Goal: Find specific page/section: Find specific page/section

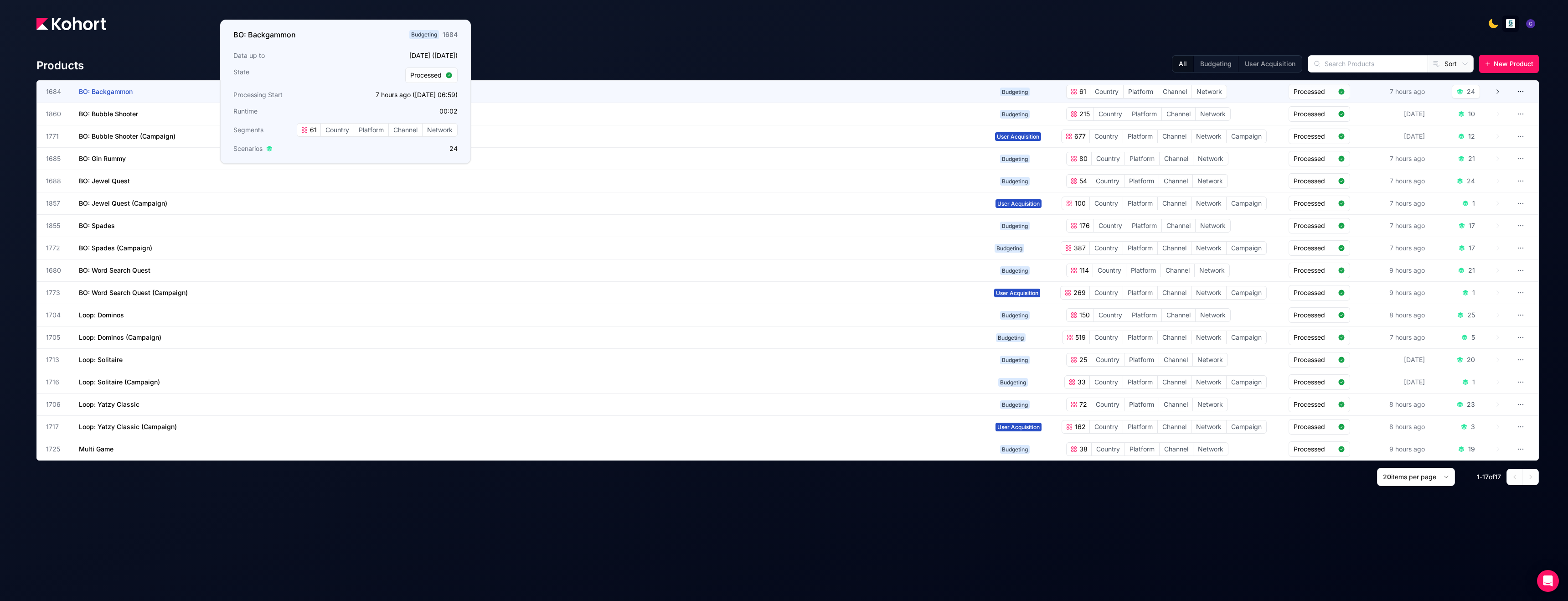
click at [92, 92] on span "BO: Backgammon" at bounding box center [106, 92] width 54 height 8
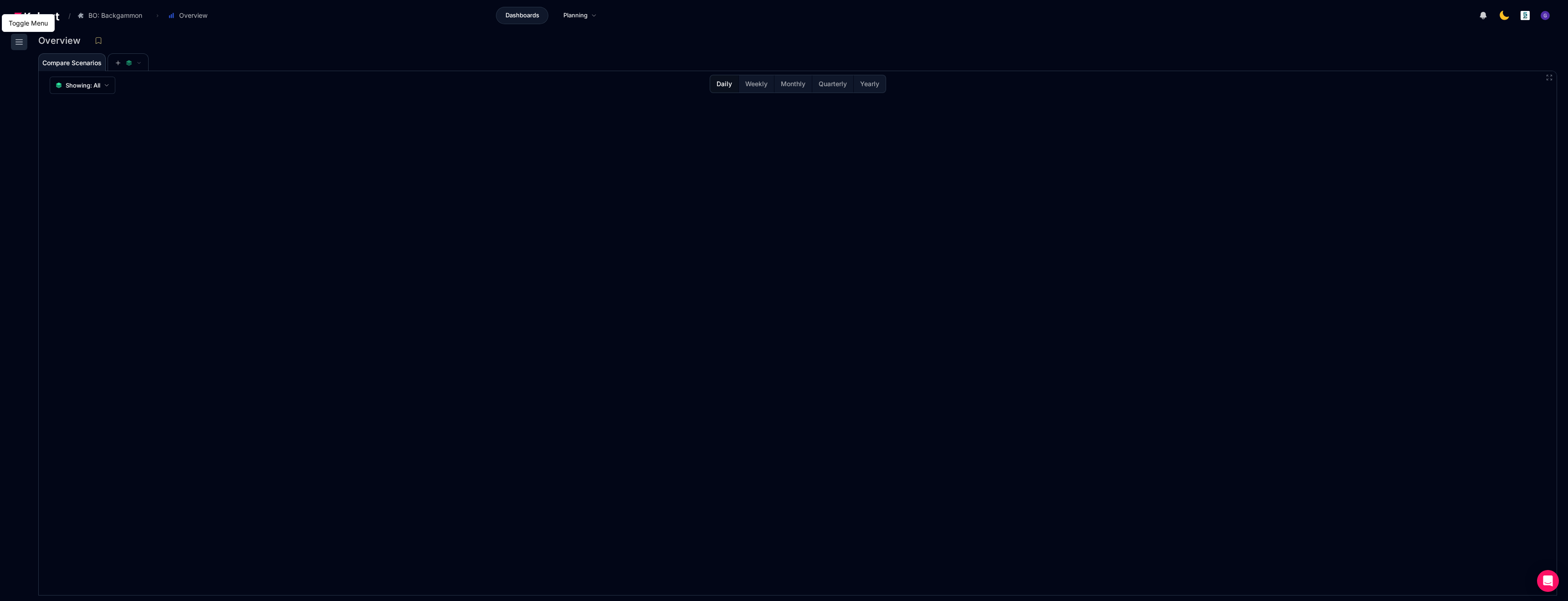
click at [11, 39] on button at bounding box center [19, 42] width 16 height 16
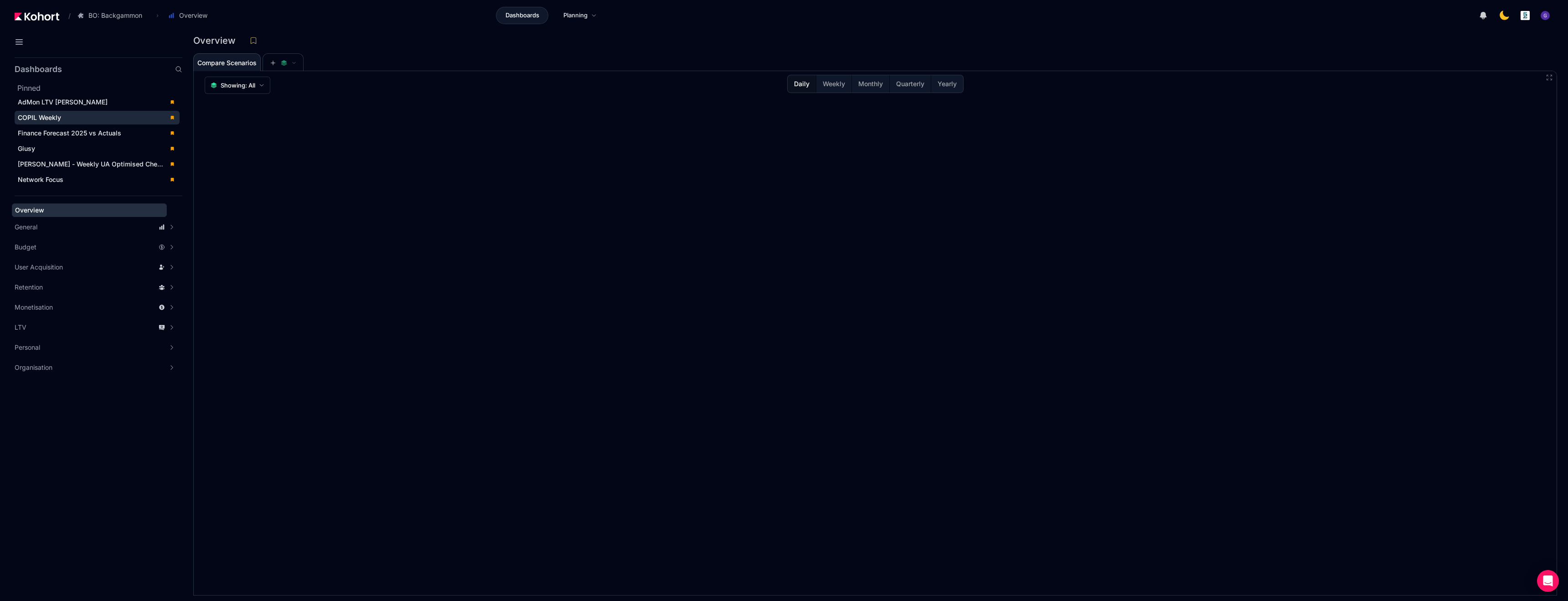
click at [36, 112] on span "COPIL Weekly" at bounding box center [97, 118] width 165 height 13
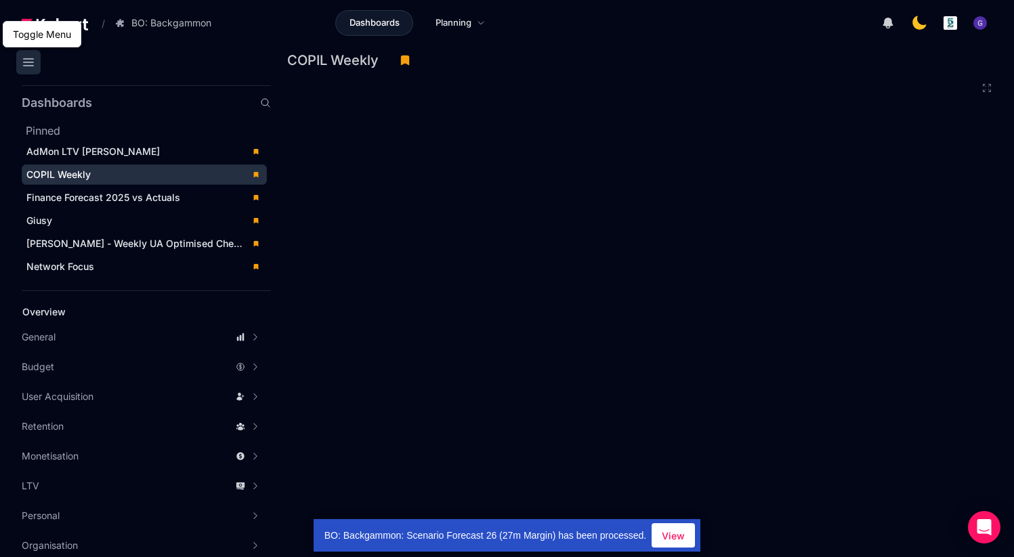
click at [28, 66] on icon at bounding box center [28, 62] width 16 height 16
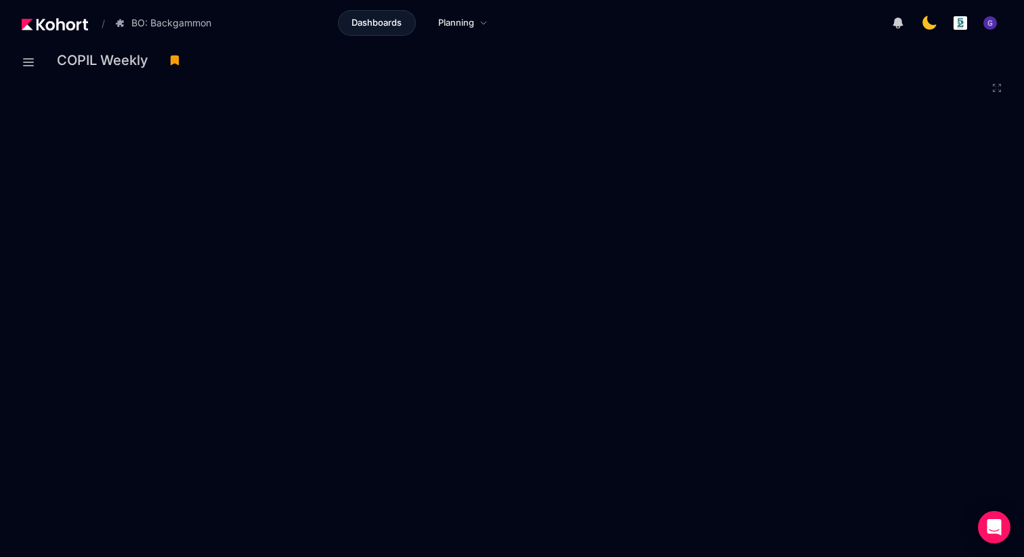
click at [999, 92] on icon at bounding box center [996, 88] width 11 height 11
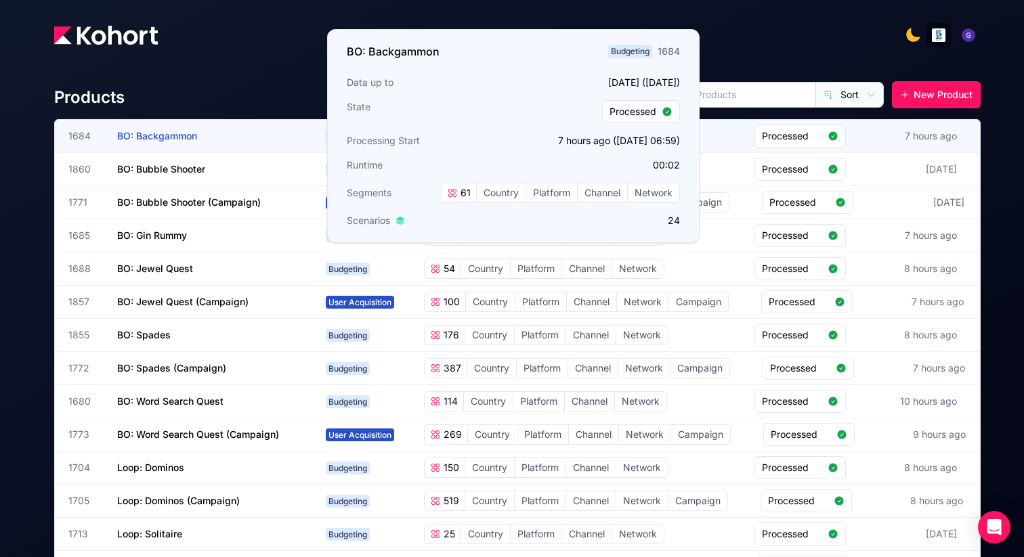
click at [133, 138] on span "BO: Backgammon" at bounding box center [157, 136] width 80 height 12
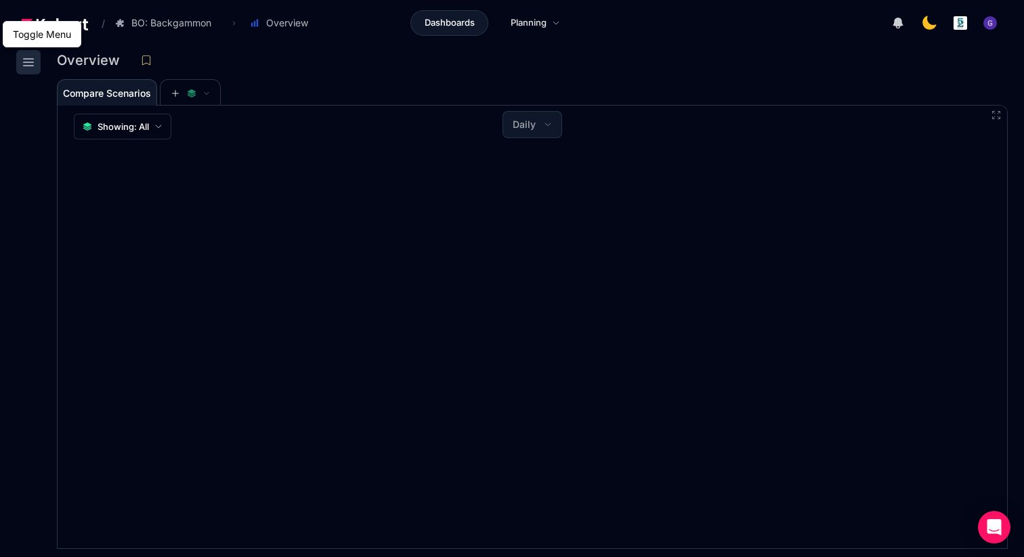
click at [27, 64] on icon at bounding box center [28, 62] width 16 height 16
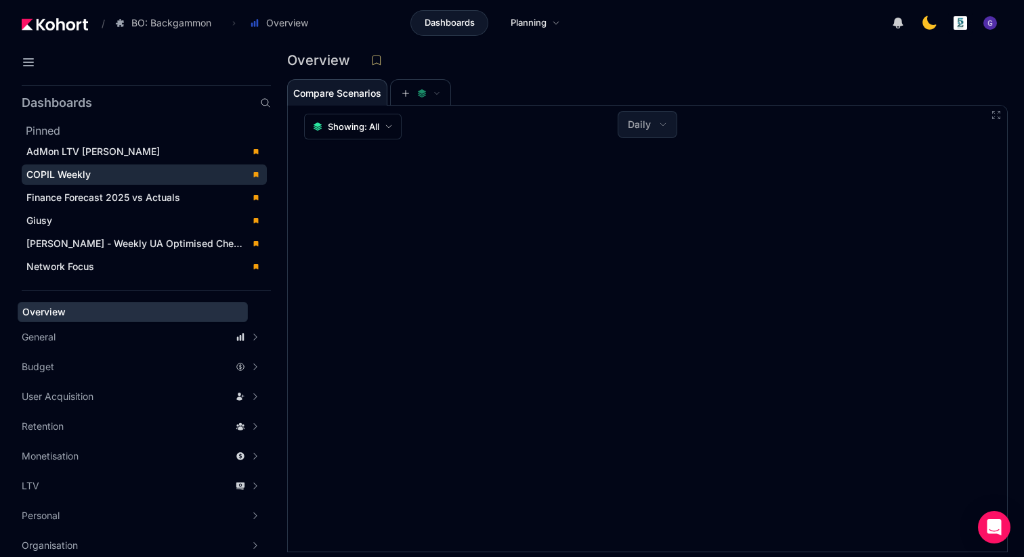
click at [129, 169] on div "COPIL Weekly" at bounding box center [134, 175] width 217 height 14
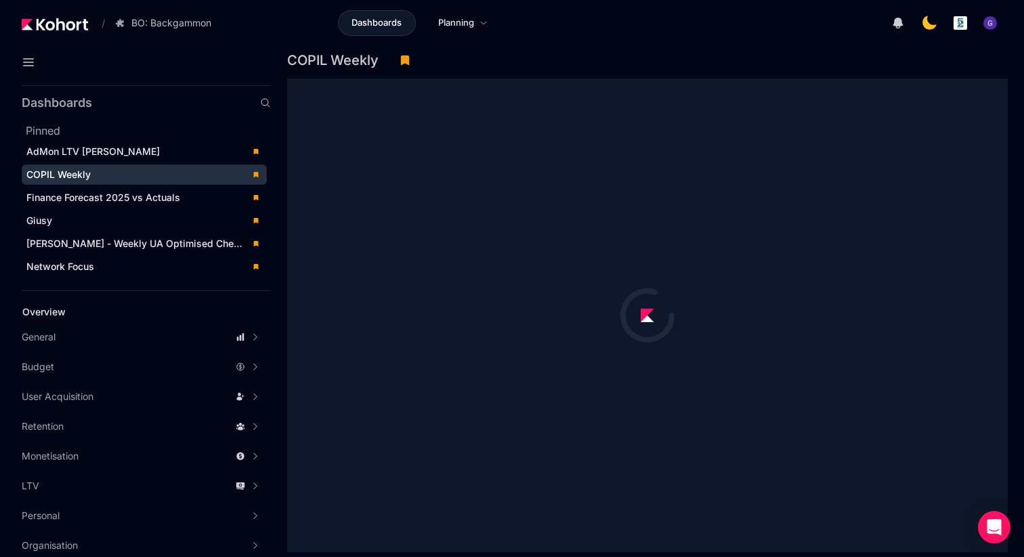
click at [168, 180] on div "COPIL Weekly" at bounding box center [134, 175] width 217 height 14
click at [30, 62] on icon at bounding box center [28, 62] width 16 height 16
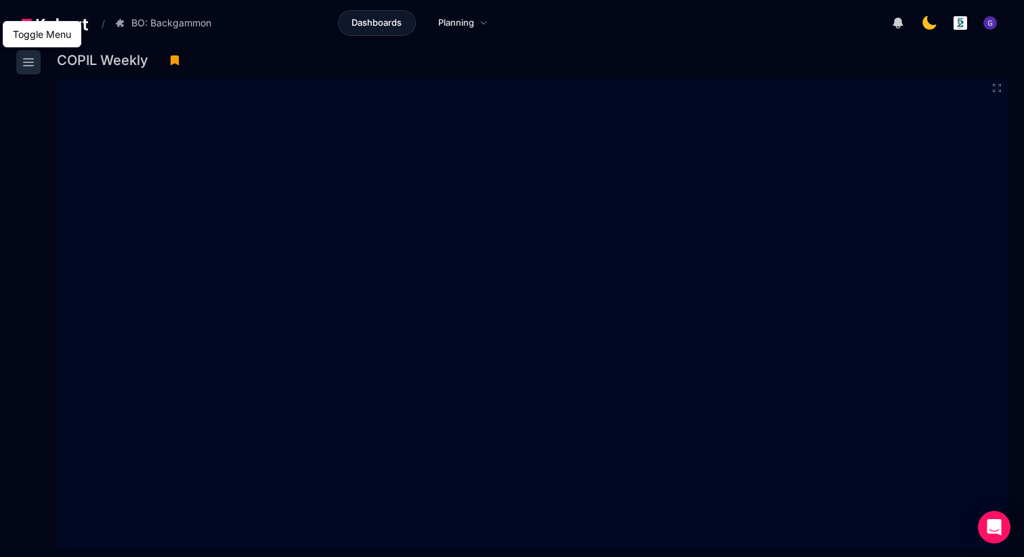
click at [25, 64] on icon at bounding box center [28, 62] width 16 height 16
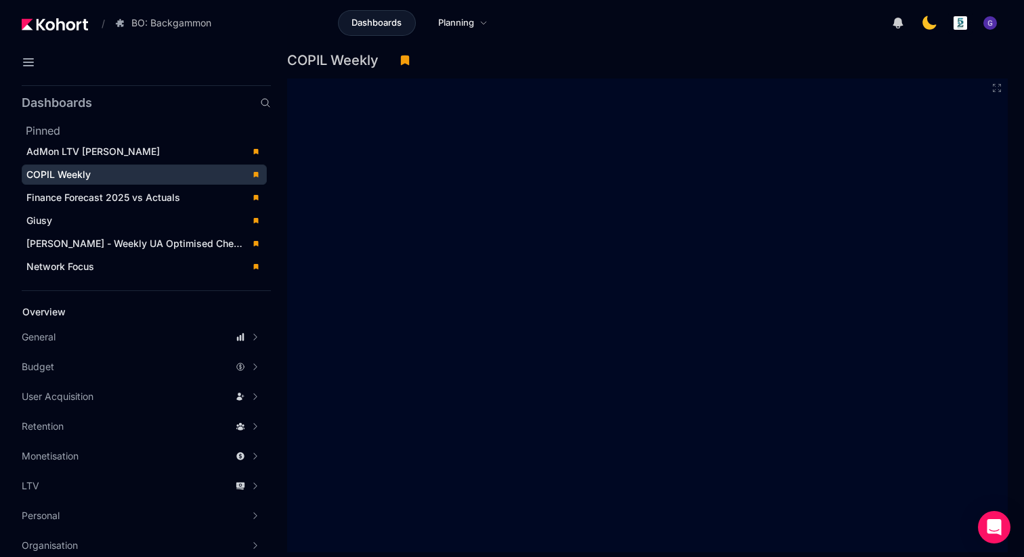
click at [61, 171] on span "COPIL Weekly" at bounding box center [58, 175] width 64 height 12
click at [452, 45] on header "/ BO: Backgammon Go to products list BO: Backgammon BO: Bubble Shooter BO: Bubb…" at bounding box center [512, 25] width 1024 height 50
click at [23, 62] on icon at bounding box center [28, 62] width 16 height 16
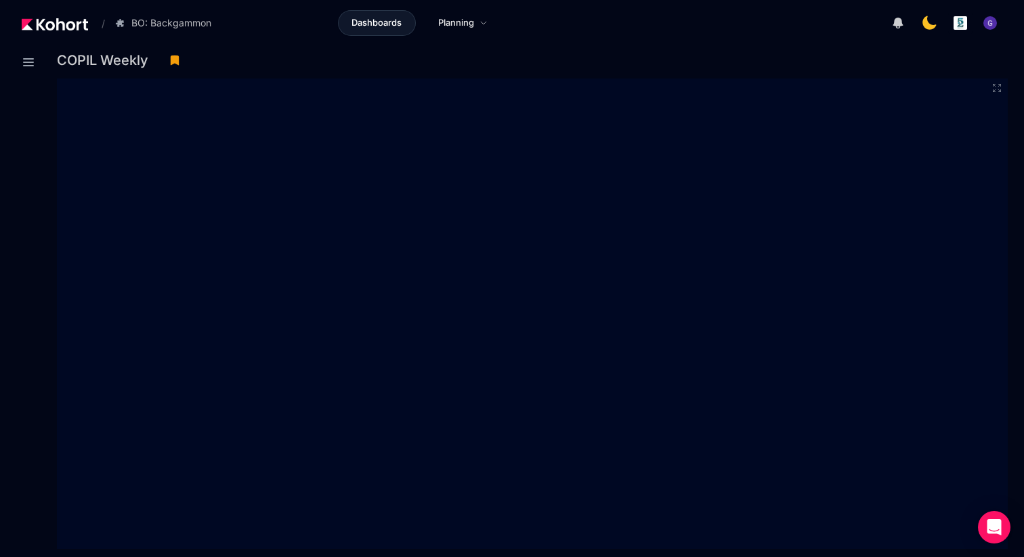
click at [255, 28] on div "Dashboards Planning" at bounding box center [420, 23] width 388 height 26
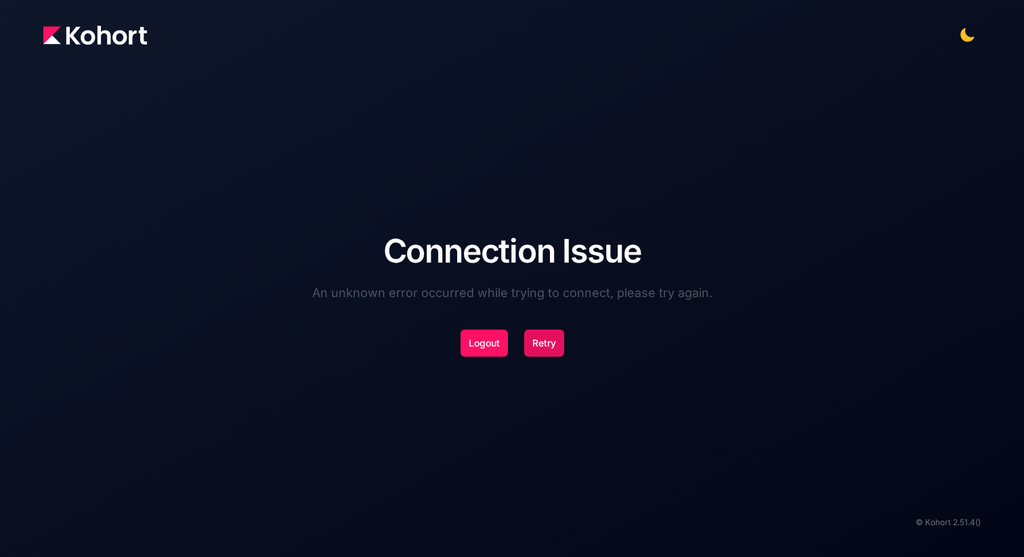
click at [536, 351] on button "Retry" at bounding box center [544, 343] width 40 height 27
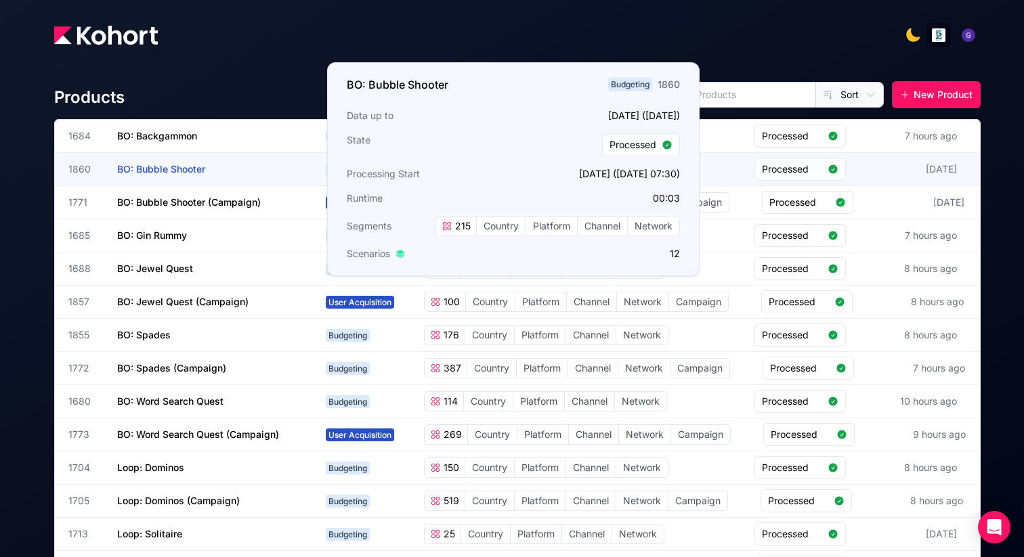
click at [168, 173] on span "BO: Bubble Shooter" at bounding box center [161, 169] width 88 height 12
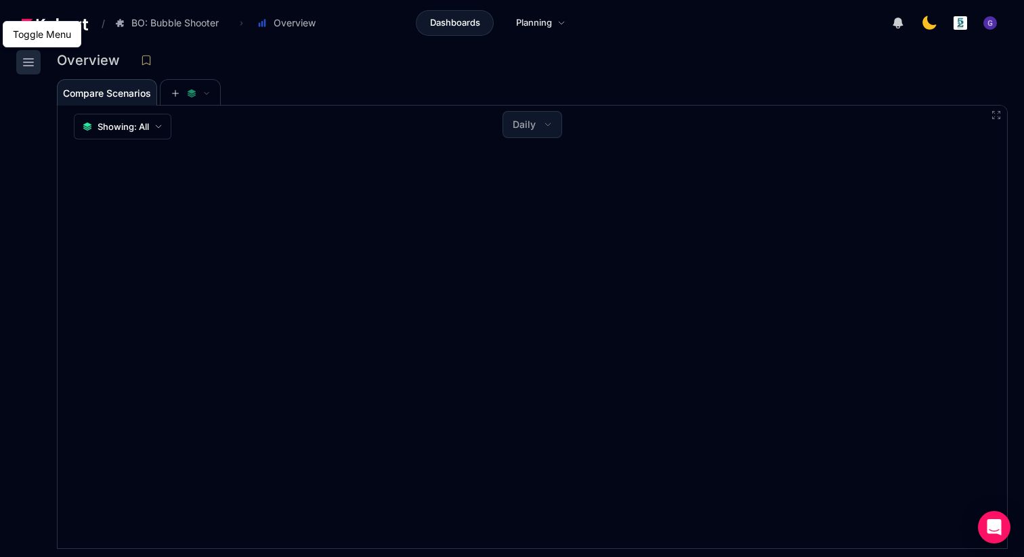
click at [29, 63] on icon at bounding box center [28, 62] width 16 height 16
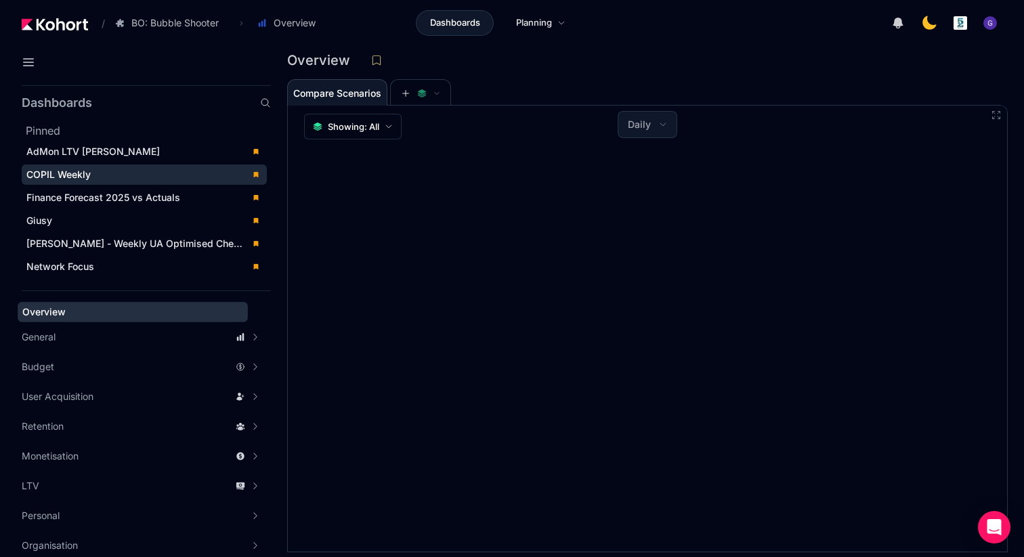
click at [93, 179] on div "COPIL Weekly" at bounding box center [134, 175] width 217 height 14
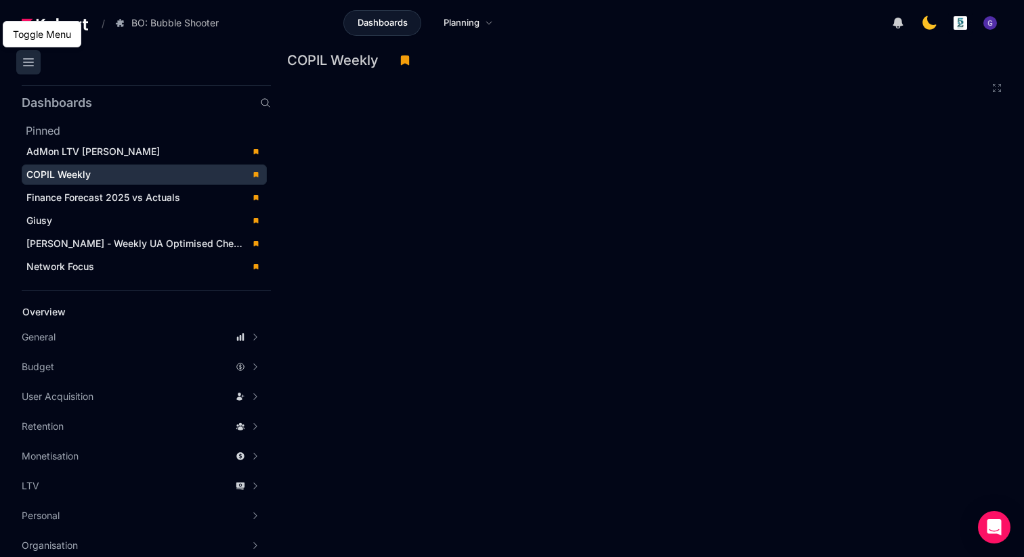
click at [30, 65] on icon at bounding box center [28, 62] width 16 height 16
